Goal: Transaction & Acquisition: Purchase product/service

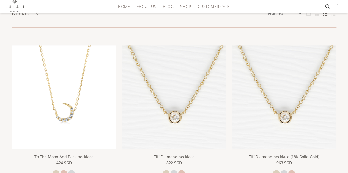
scroll to position [55, 0]
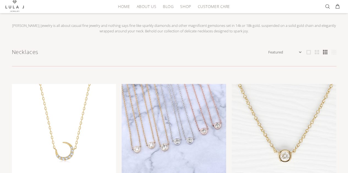
click at [186, 101] on img at bounding box center [174, 136] width 104 height 104
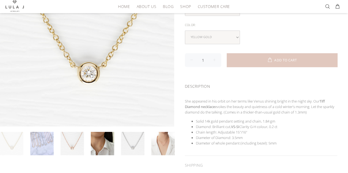
scroll to position [137, 0]
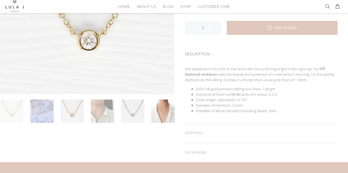
click at [100, 110] on link at bounding box center [102, 111] width 23 height 23
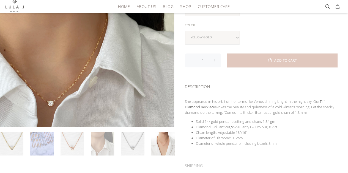
scroll to position [110, 0]
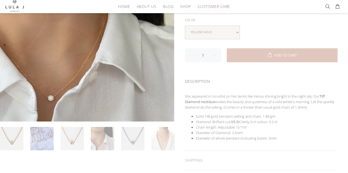
click at [166, 134] on link at bounding box center [162, 138] width 23 height 23
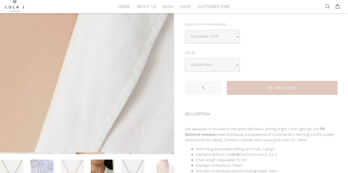
scroll to position [82, 0]
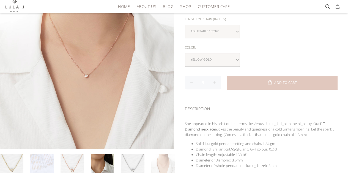
click at [41, 156] on link at bounding box center [41, 166] width 23 height 23
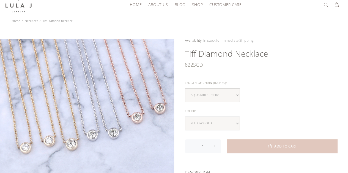
scroll to position [27, 0]
